Goal: Obtain resource: Obtain resource

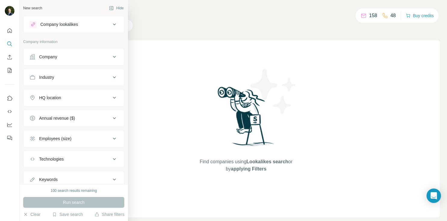
click at [94, 26] on div "Company lookalikes" at bounding box center [70, 24] width 81 height 7
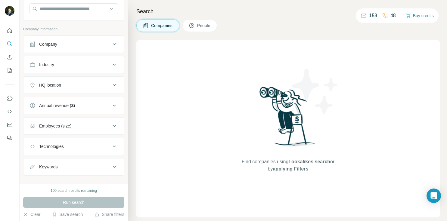
scroll to position [60, 0]
click at [111, 63] on icon at bounding box center [114, 64] width 7 height 7
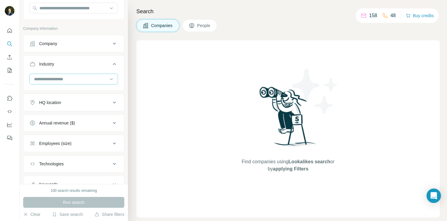
click at [86, 81] on input at bounding box center [70, 79] width 74 height 7
type input "*"
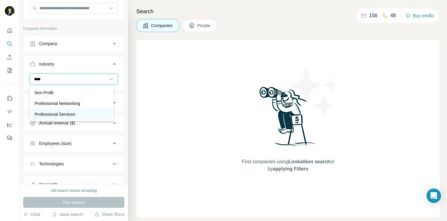
type input "****"
click at [89, 112] on div "Professional Services" at bounding box center [72, 114] width 74 height 6
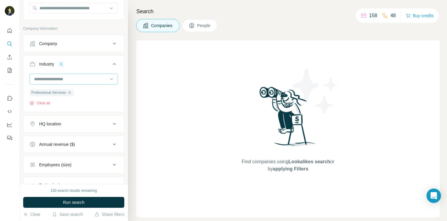
click at [88, 78] on input at bounding box center [70, 79] width 74 height 7
click at [88, 77] on input at bounding box center [70, 79] width 74 height 7
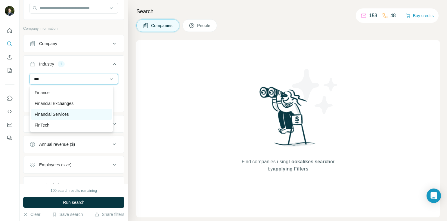
type input "***"
click at [69, 115] on p "Financial Services" at bounding box center [52, 114] width 34 height 6
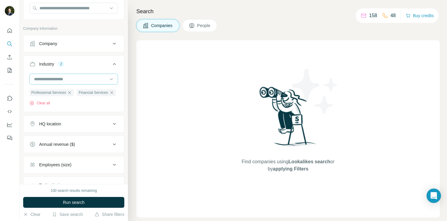
click at [65, 79] on input at bounding box center [70, 79] width 74 height 7
click at [62, 79] on input at bounding box center [70, 79] width 74 height 7
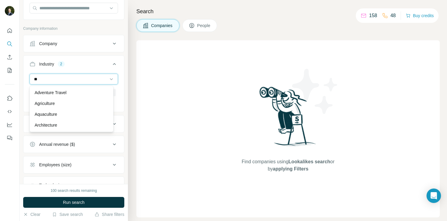
type input "*"
type input "**********"
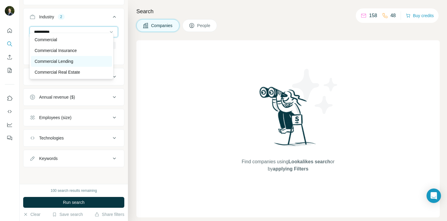
scroll to position [119, 0]
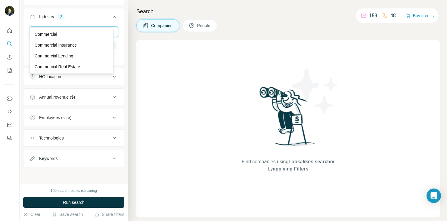
drag, startPoint x: 69, startPoint y: 19, endPoint x: 88, endPoint y: 26, distance: 19.6
click at [34, 29] on input "**********" at bounding box center [70, 32] width 74 height 7
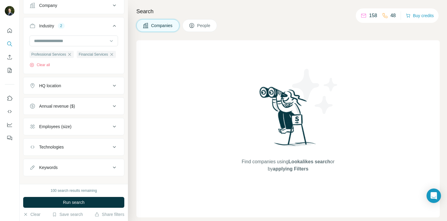
scroll to position [89, 0]
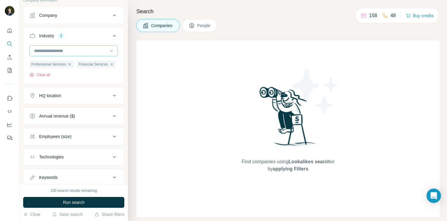
click at [71, 50] on input at bounding box center [70, 51] width 74 height 7
type input "*****"
click at [75, 65] on div "Legal" at bounding box center [72, 64] width 74 height 6
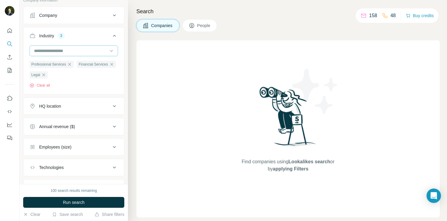
click at [88, 50] on input at bounding box center [70, 51] width 74 height 7
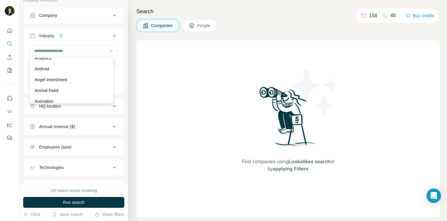
scroll to position [211, 0]
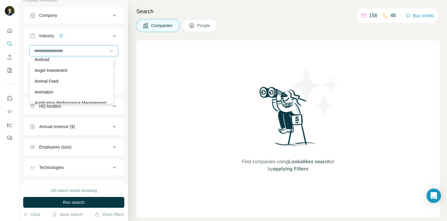
click at [66, 50] on input at bounding box center [70, 51] width 74 height 7
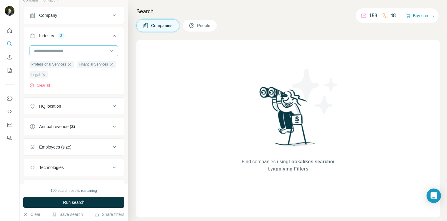
click at [66, 50] on input at bounding box center [70, 51] width 74 height 7
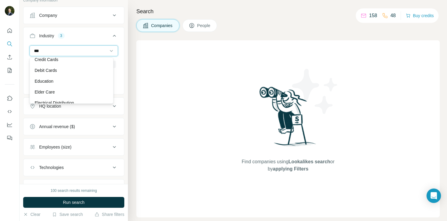
scroll to position [0, 0]
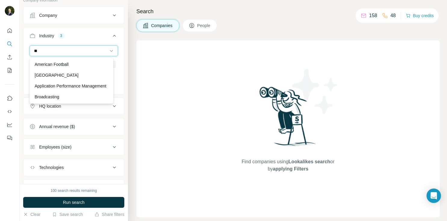
type input "*"
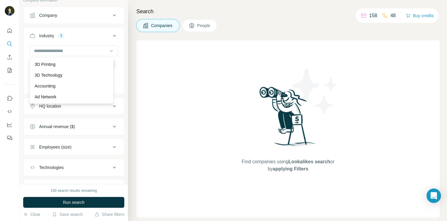
click at [119, 73] on div "Professional Services Financial Services Legal Clear all" at bounding box center [74, 69] width 101 height 48
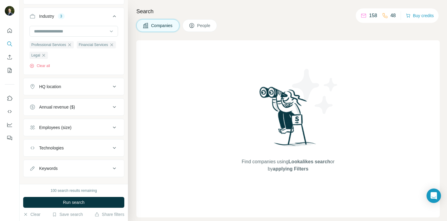
scroll to position [119, 0]
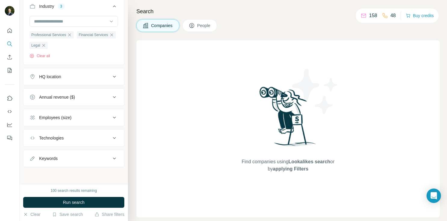
click at [113, 74] on icon at bounding box center [114, 76] width 7 height 7
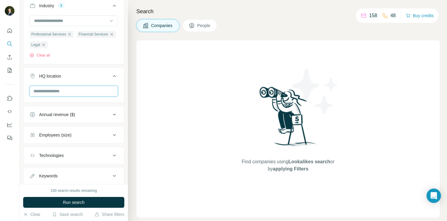
click at [98, 93] on input "text" at bounding box center [74, 91] width 89 height 11
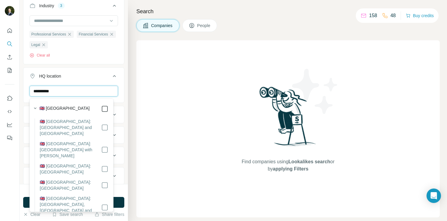
type input "**********"
click at [121, 89] on div "**********" at bounding box center [74, 92] width 108 height 184
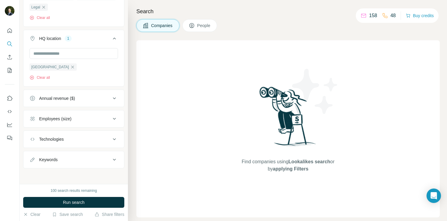
scroll to position [158, 0]
click at [111, 118] on icon at bounding box center [114, 117] width 7 height 7
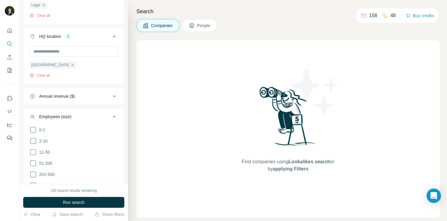
scroll to position [189, 0]
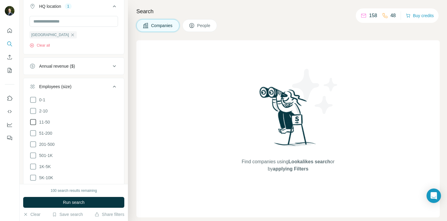
click at [33, 122] on icon at bounding box center [33, 122] width 7 height 7
click at [34, 133] on icon at bounding box center [33, 133] width 7 height 7
click at [34, 144] on icon at bounding box center [33, 144] width 7 height 7
click at [34, 155] on icon at bounding box center [33, 155] width 7 height 7
click at [33, 167] on icon at bounding box center [33, 166] width 7 height 7
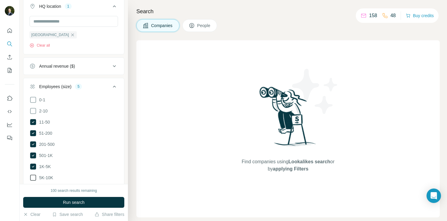
click at [35, 175] on icon at bounding box center [33, 177] width 7 height 7
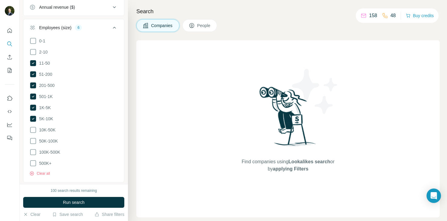
scroll to position [249, 0]
click at [34, 127] on icon at bounding box center [33, 128] width 7 height 7
click at [36, 139] on icon at bounding box center [33, 139] width 7 height 7
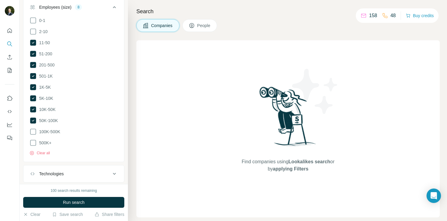
scroll to position [301, 0]
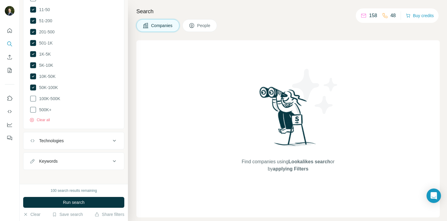
click at [111, 140] on icon at bounding box center [114, 140] width 7 height 7
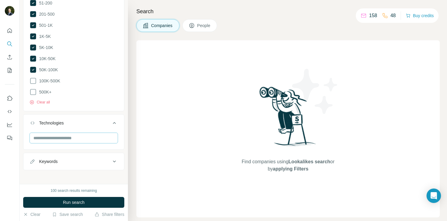
scroll to position [319, 0]
click at [111, 158] on icon at bounding box center [114, 161] width 7 height 7
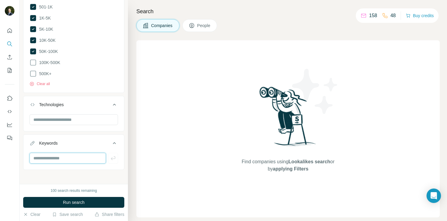
click at [76, 155] on input "text" at bounding box center [68, 158] width 77 height 11
type input "**********"
click at [110, 155] on icon "button" at bounding box center [113, 158] width 6 height 6
click at [85, 155] on input "text" at bounding box center [68, 158] width 77 height 11
type input "*******"
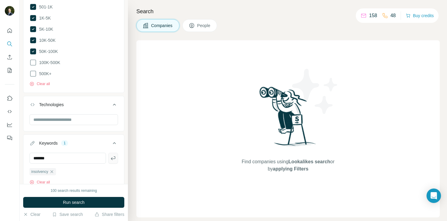
click at [111, 156] on icon "button" at bounding box center [113, 158] width 6 height 6
click at [79, 154] on input "text" at bounding box center [68, 158] width 77 height 11
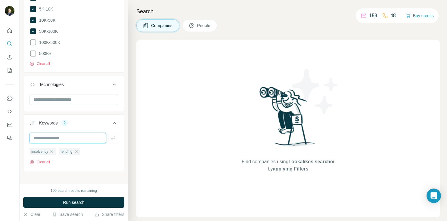
scroll to position [359, 0]
click at [80, 135] on input "text" at bounding box center [68, 136] width 77 height 11
click at [73, 133] on input "text" at bounding box center [68, 136] width 77 height 11
type input "********"
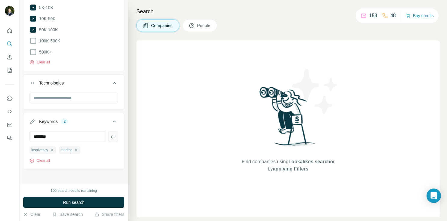
click at [110, 134] on icon "button" at bounding box center [113, 137] width 6 height 6
click at [77, 203] on span "Run search" at bounding box center [74, 203] width 22 height 6
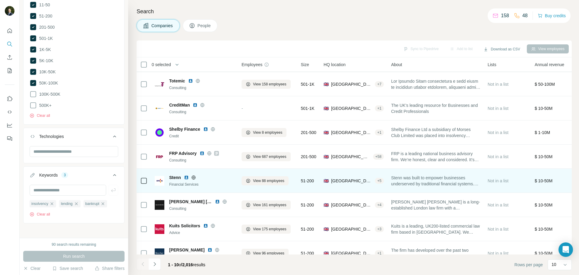
scroll to position [62, 0]
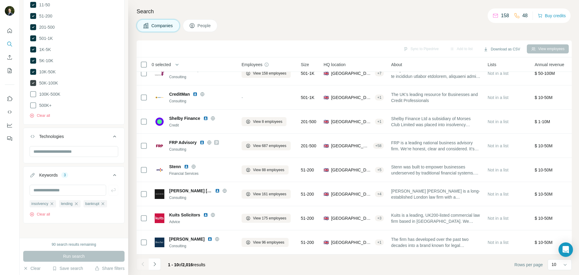
click at [35, 81] on icon at bounding box center [33, 83] width 6 height 6
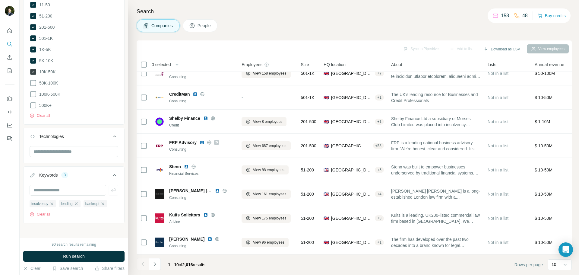
click at [33, 71] on icon at bounding box center [33, 72] width 6 height 6
click at [33, 59] on icon at bounding box center [33, 61] width 6 height 6
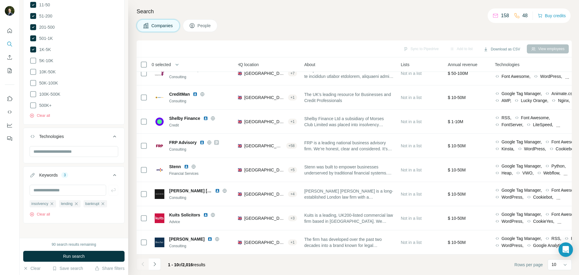
scroll to position [62, 110]
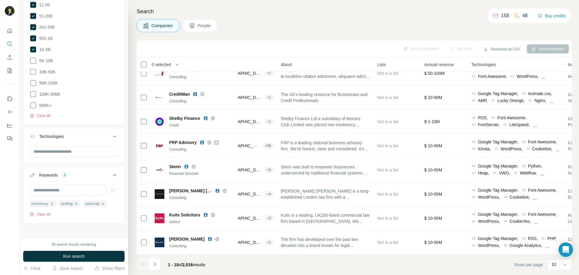
click at [445, 63] on span "Annual revenue" at bounding box center [439, 64] width 30 height 6
click at [447, 49] on div "View employees" at bounding box center [547, 48] width 42 height 9
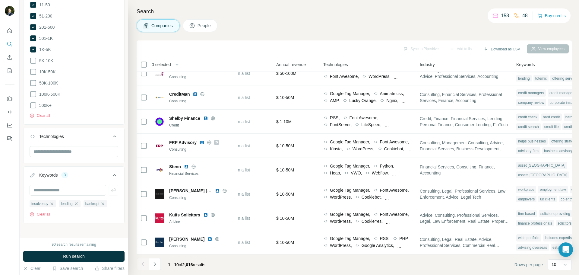
scroll to position [62, 301]
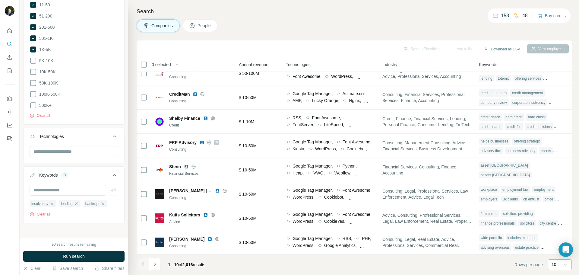
click at [447, 221] on div "10" at bounding box center [558, 264] width 15 height 10
click at [447, 218] on p "60" at bounding box center [554, 218] width 5 height 6
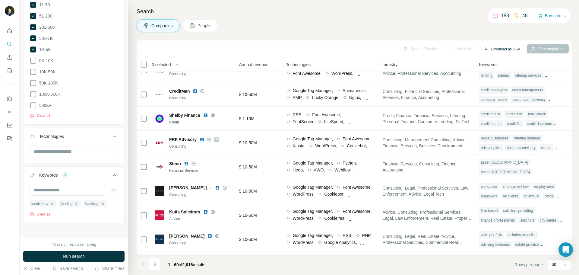
click at [447, 50] on button "Download as CSV" at bounding box center [501, 49] width 45 height 9
click at [425, 24] on div "Companies People" at bounding box center [353, 25] width 435 height 13
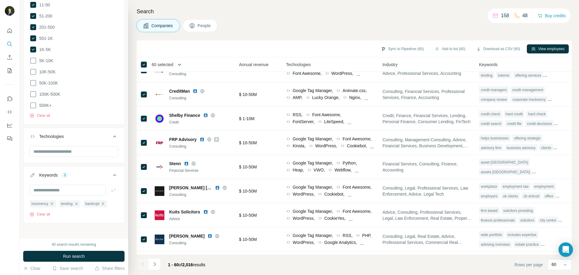
click at [179, 66] on icon "button" at bounding box center [179, 64] width 6 height 6
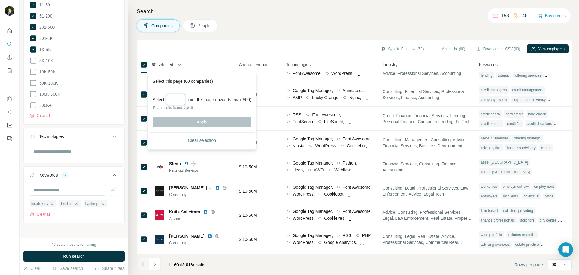
click at [179, 96] on input "Select a number (up to 500)" at bounding box center [175, 99] width 19 height 11
type input "***"
click at [201, 122] on button "Apply" at bounding box center [201, 121] width 99 height 11
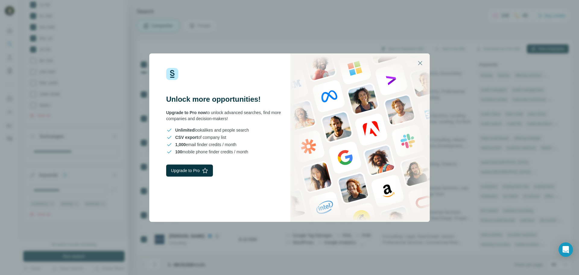
click at [351, 221] on div "Unlock more opportunities! Upgrade to Pro now to unlock advanced searches, find…" at bounding box center [289, 137] width 579 height 275
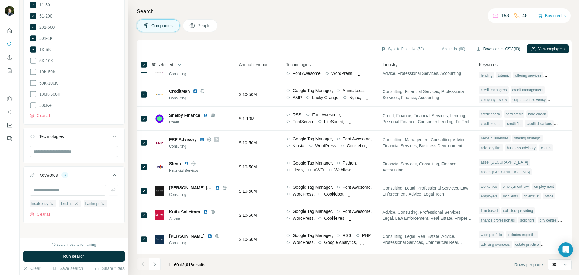
click at [447, 49] on button "Download as CSV (60)" at bounding box center [498, 48] width 52 height 9
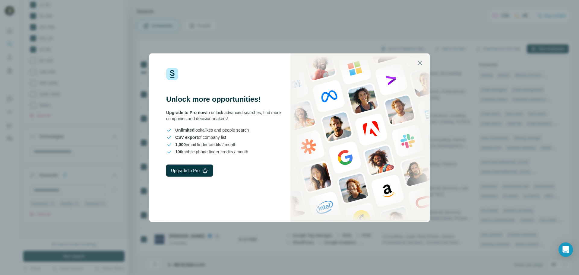
click at [397, 11] on div "Unlock more opportunities! Upgrade to Pro now to unlock advanced searches, find…" at bounding box center [289, 137] width 579 height 275
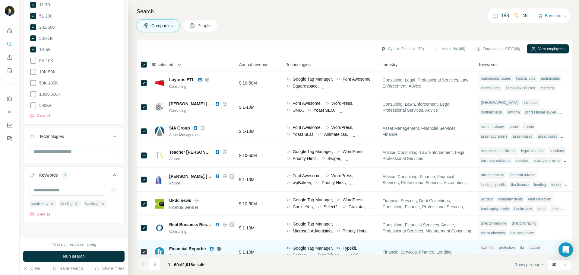
scroll to position [393, 301]
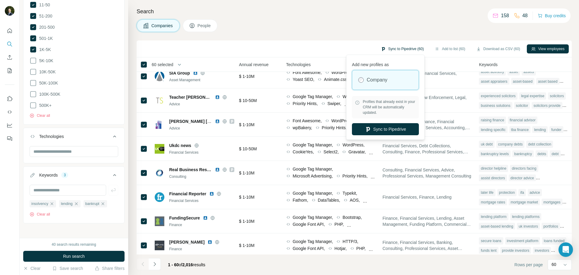
click at [396, 49] on button "Sync to Pipedrive (60)" at bounding box center [401, 48] width 51 height 9
click at [392, 127] on button "Sync to Pipedrive" at bounding box center [385, 129] width 67 height 12
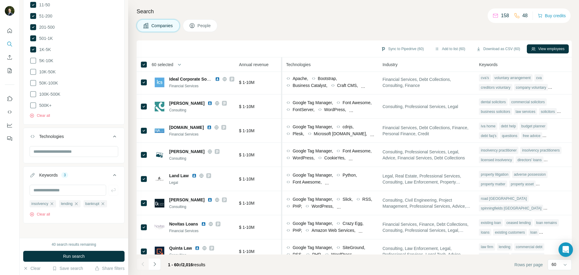
scroll to position [996, 301]
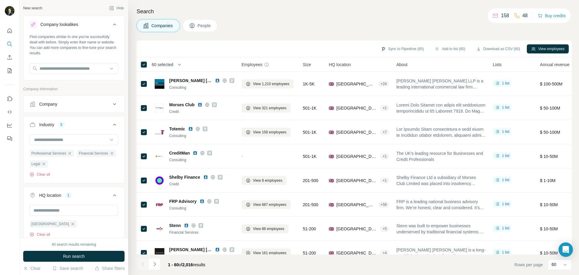
scroll to position [996, 301]
